Goal: Communication & Community: Participate in discussion

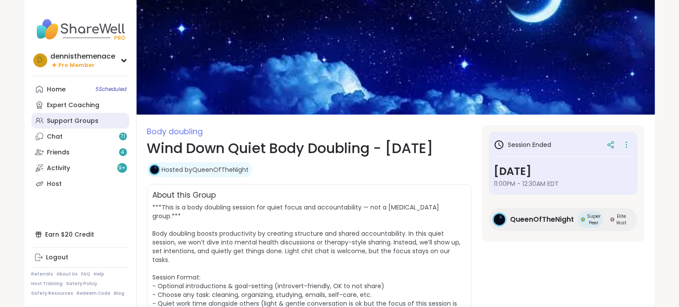
click at [67, 121] on div "Support Groups" at bounding box center [73, 121] width 52 height 9
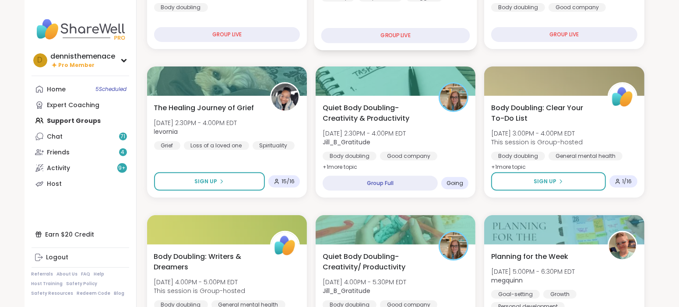
scroll to position [197, 0]
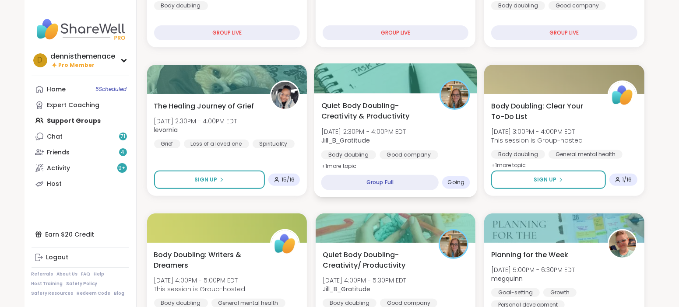
click at [385, 144] on span "Jill_B_Gratitude" at bounding box center [363, 140] width 85 height 9
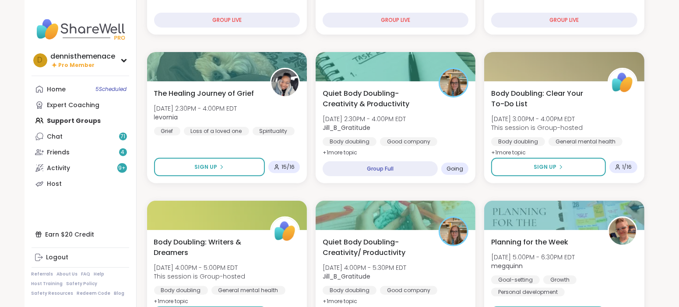
scroll to position [219, 0]
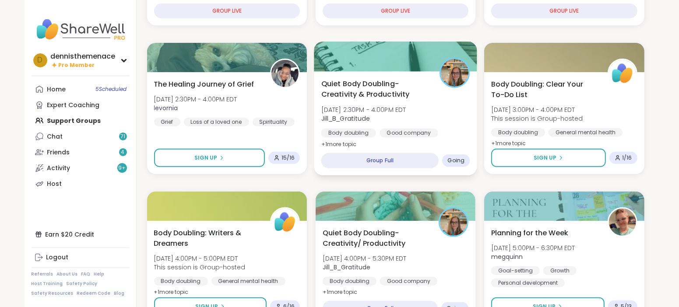
click at [374, 125] on div "Quiet Body Doubling- Creativity & Productivity [DATE] 2:30PM - 4:00PM EDT Jill_…" at bounding box center [395, 113] width 149 height 71
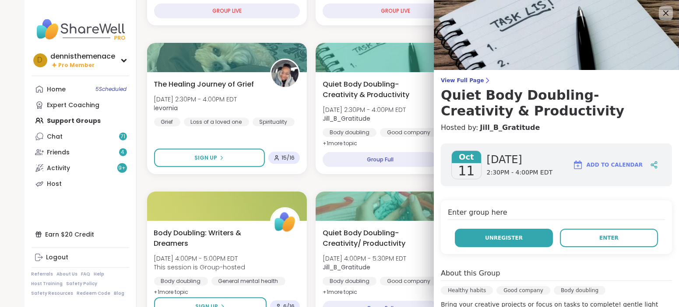
click at [532, 235] on button "Unregister" at bounding box center [504, 238] width 98 height 18
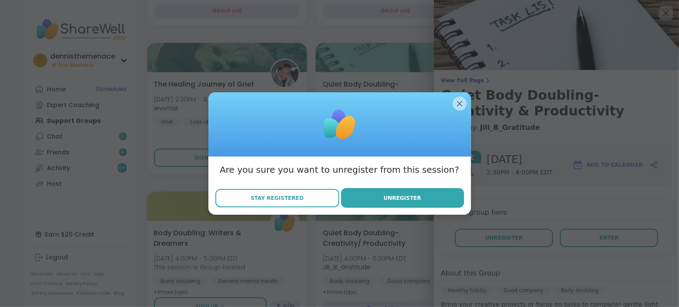
click at [278, 198] on span "Stay Registered" at bounding box center [276, 198] width 53 height 8
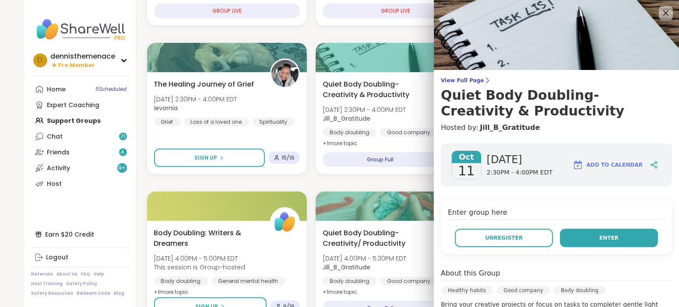
click at [610, 240] on span "Enter" at bounding box center [609, 238] width 19 height 8
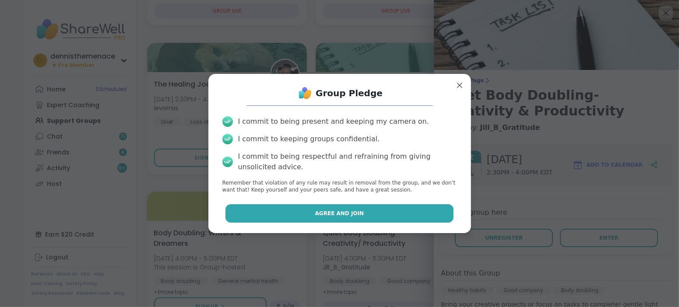
click at [355, 215] on span "Agree and Join" at bounding box center [339, 214] width 49 height 8
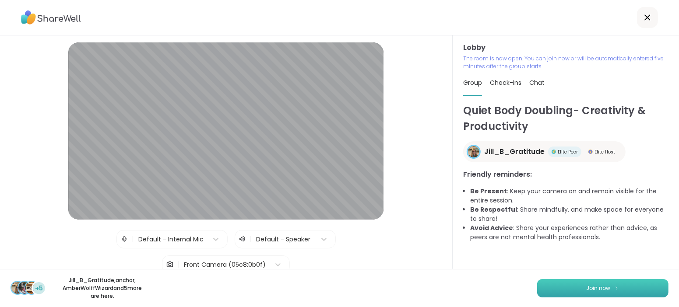
click at [617, 284] on button "Join now" at bounding box center [602, 288] width 131 height 18
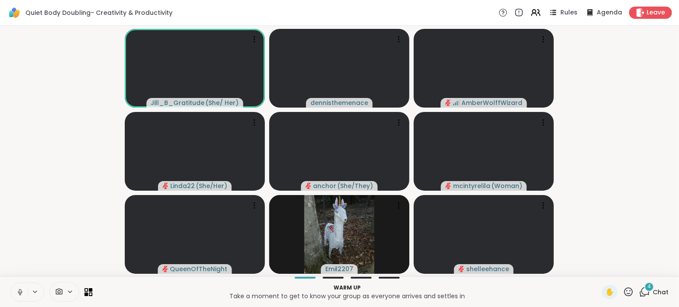
click at [660, 291] on span "Chat" at bounding box center [661, 292] width 16 height 9
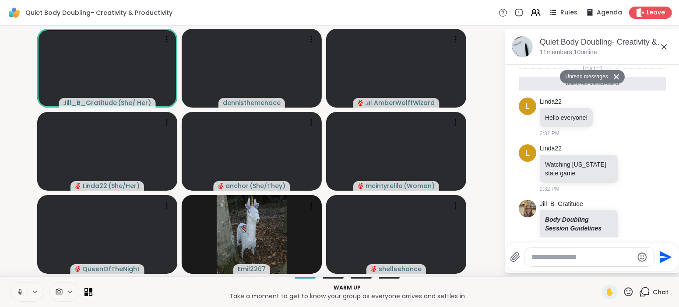
scroll to position [429, 0]
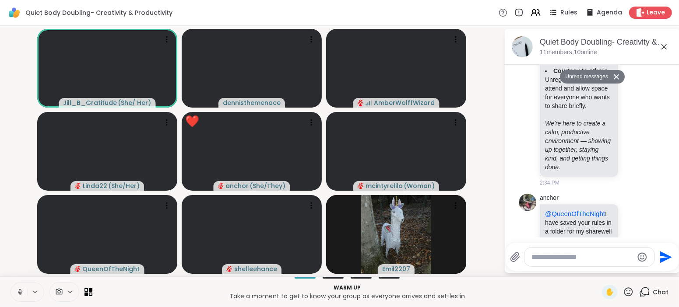
click at [595, 258] on textarea "Type your message" at bounding box center [583, 257] width 102 height 9
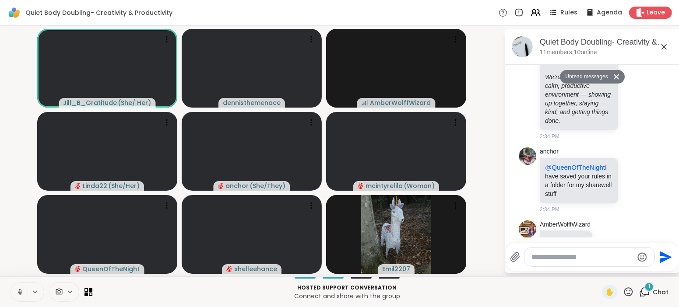
scroll to position [455, 0]
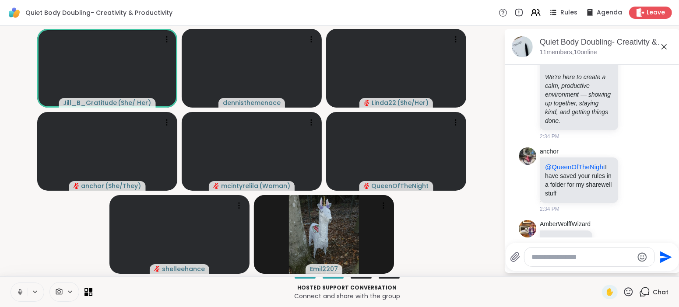
click at [19, 292] on icon at bounding box center [20, 293] width 8 height 8
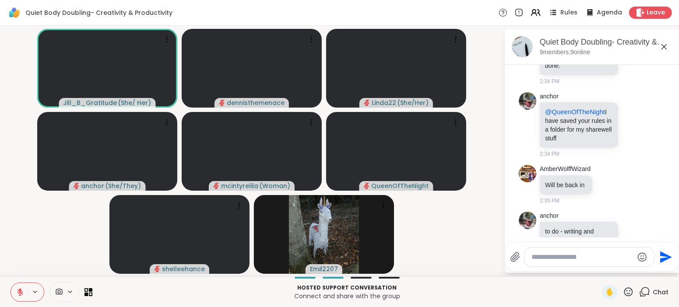
click at [19, 292] on icon at bounding box center [20, 293] width 8 height 8
click at [580, 259] on textarea "Type your message" at bounding box center [583, 257] width 102 height 9
type textarea "*******"
click at [20, 291] on icon at bounding box center [20, 293] width 8 height 8
click at [11, 283] on button at bounding box center [19, 292] width 17 height 18
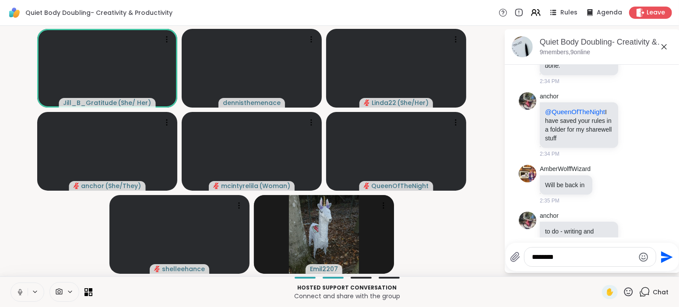
click at [11, 283] on button at bounding box center [19, 292] width 17 height 18
click at [575, 258] on textarea "*******" at bounding box center [584, 257] width 102 height 9
type textarea "**********"
click at [510, 260] on icon at bounding box center [515, 257] width 11 height 11
click at [0, 0] on input "file" at bounding box center [0, 0] width 0 height 0
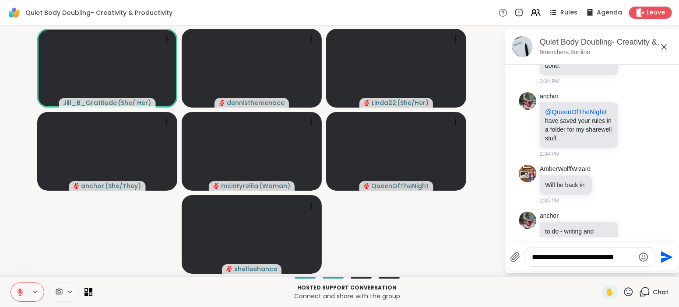
click at [664, 259] on icon "Send" at bounding box center [668, 257] width 12 height 12
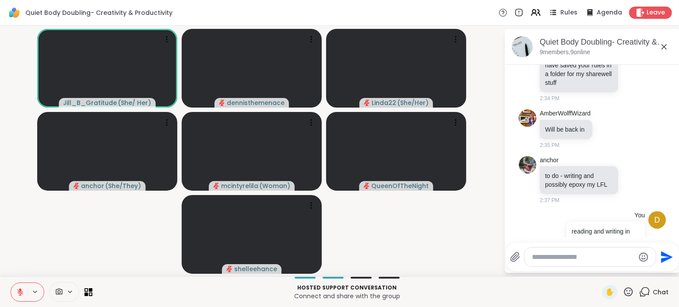
scroll to position [578, 0]
